Goal: Browse casually

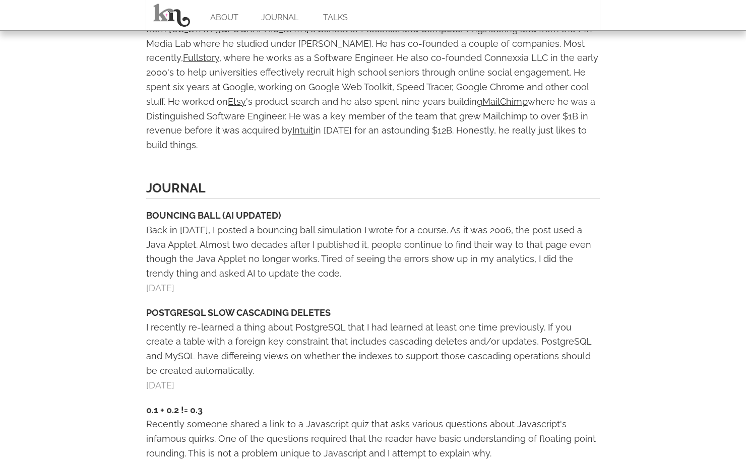
scroll to position [436, 0]
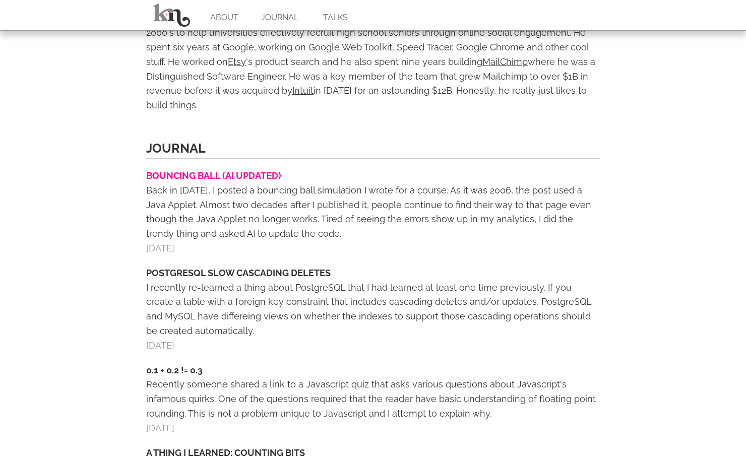
click at [226, 170] on link "BOUNCING BALL (AI UPDATED)" at bounding box center [213, 175] width 135 height 11
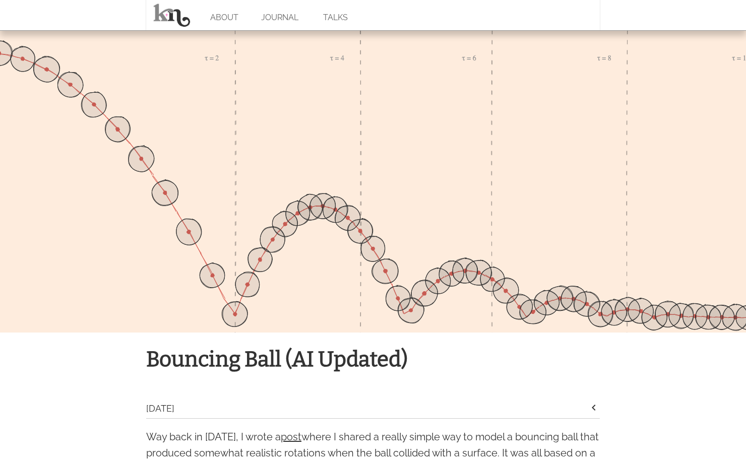
click at [279, 161] on div at bounding box center [373, 181] width 746 height 303
click at [196, 233] on div at bounding box center [373, 181] width 746 height 303
